Goal: Information Seeking & Learning: Find specific fact

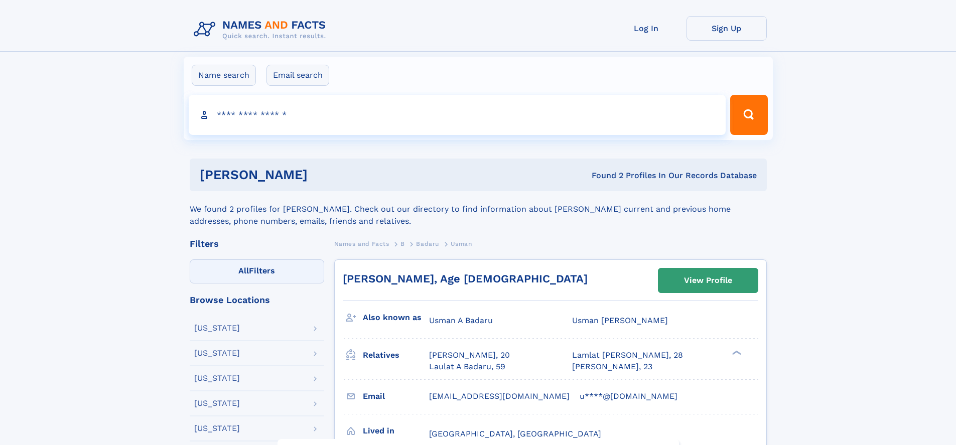
click at [256, 271] on label "All Filters" at bounding box center [257, 271] width 134 height 24
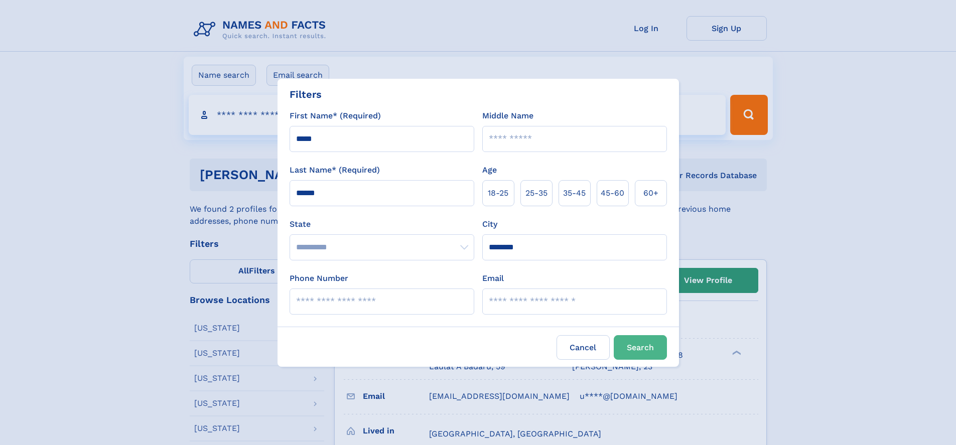
type input "********"
click at [540, 193] on span "25‑35" at bounding box center [536, 193] width 22 height 12
click at [644, 347] on button "Search" at bounding box center [640, 347] width 53 height 25
